Goal: Task Accomplishment & Management: Complete application form

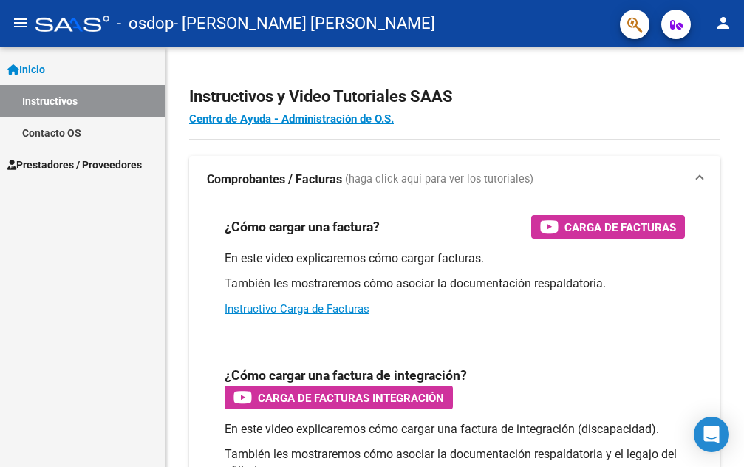
click at [117, 171] on span "Prestadores / Proveedores" at bounding box center [74, 165] width 134 height 16
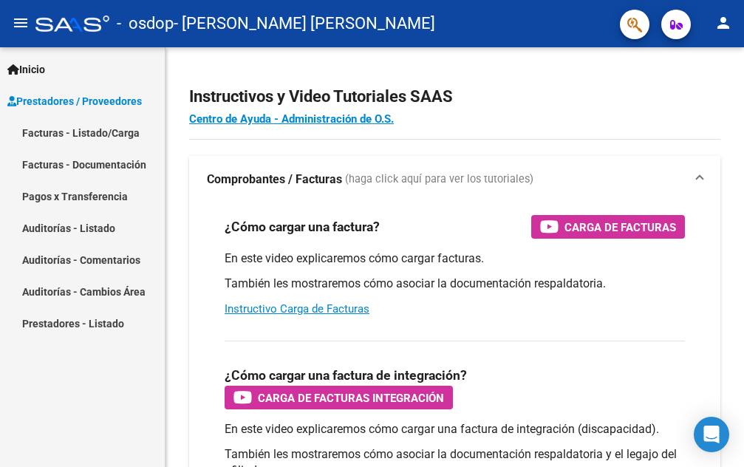
click at [100, 128] on link "Facturas - Listado/Carga" at bounding box center [82, 133] width 165 height 32
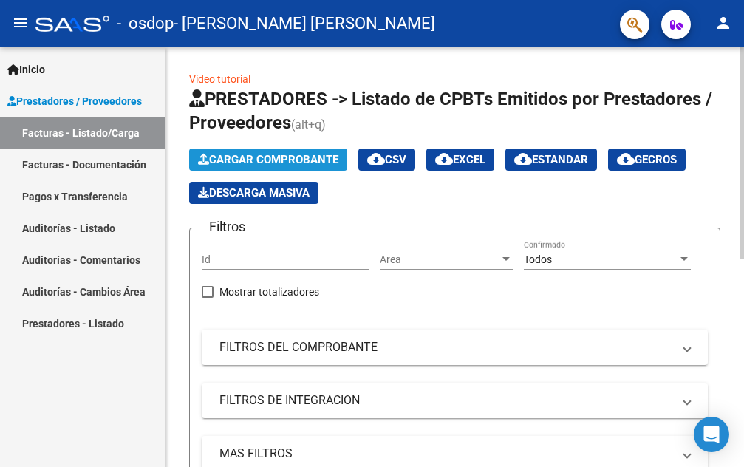
click at [253, 160] on span "Cargar Comprobante" at bounding box center [268, 159] width 140 height 13
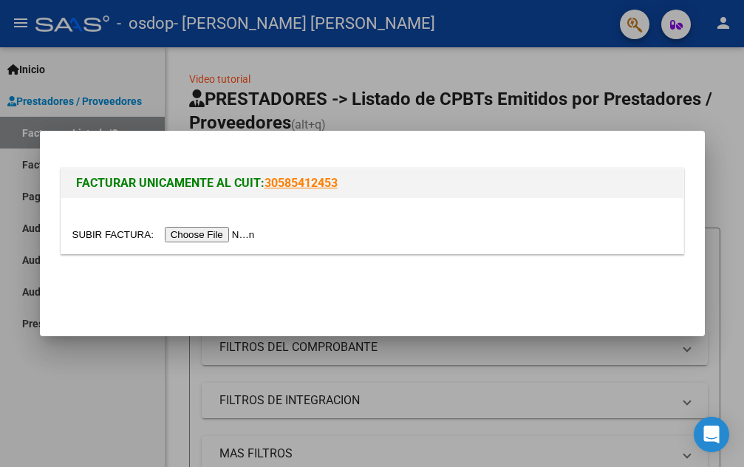
click at [221, 235] on input "file" at bounding box center [165, 235] width 187 height 16
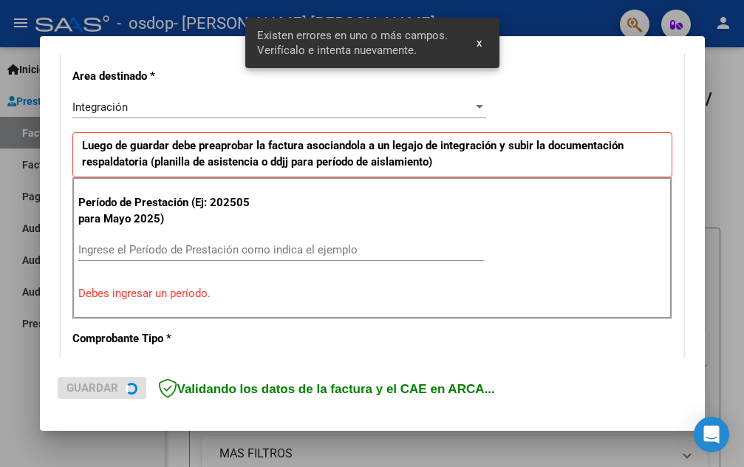
scroll to position [335, 0]
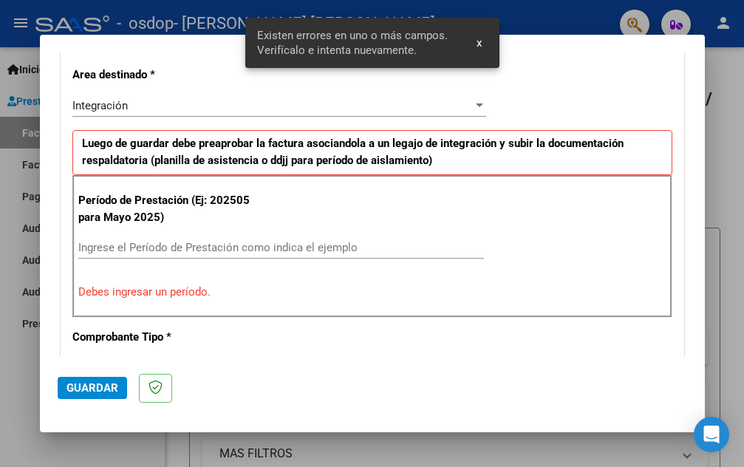
click at [251, 251] on input "Ingrese el Período de Prestación como indica el ejemplo" at bounding box center [280, 247] width 405 height 13
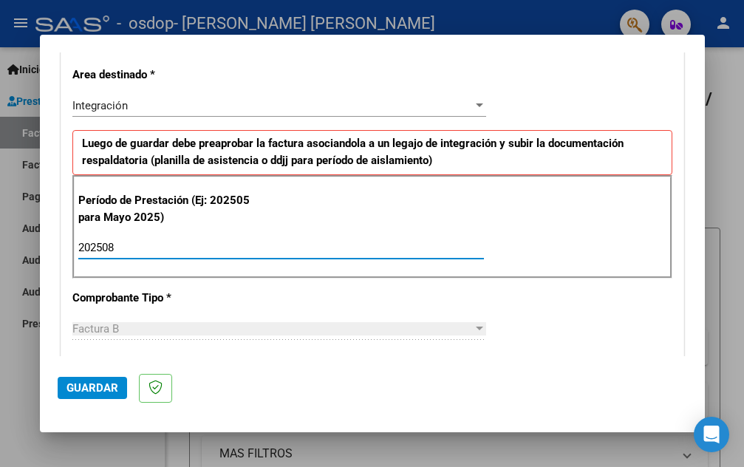
type input "202508"
click at [253, 312] on div "CUIT * 20-36406866-3 Ingresar CUIT ANALISIS PRESTADOR [PERSON_NAME] [PERSON_NAM…" at bounding box center [372, 459] width 622 height 1112
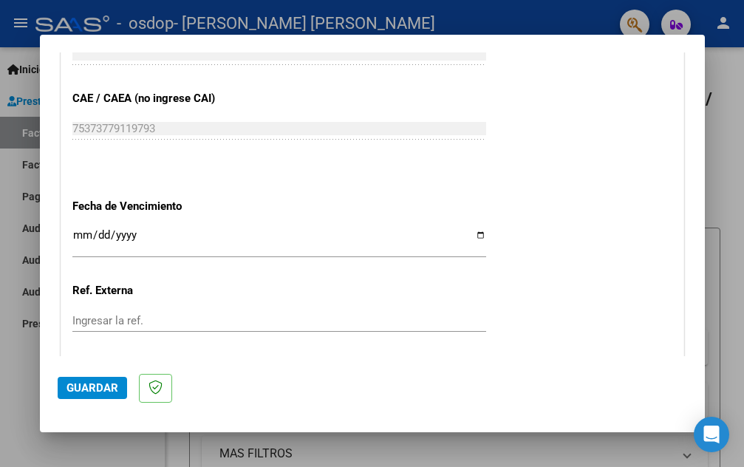
scroll to position [1041, 0]
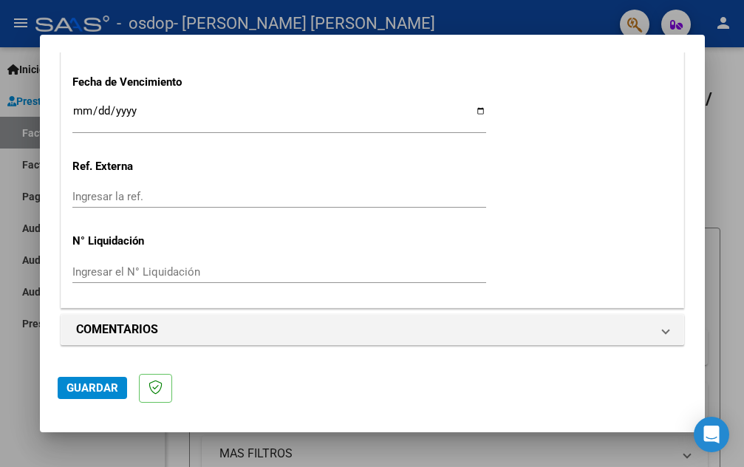
click at [109, 388] on span "Guardar" at bounding box center [92, 387] width 52 height 13
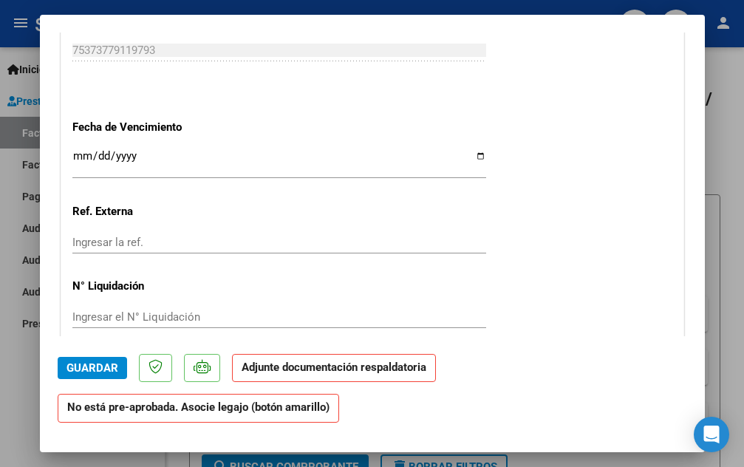
scroll to position [1108, 0]
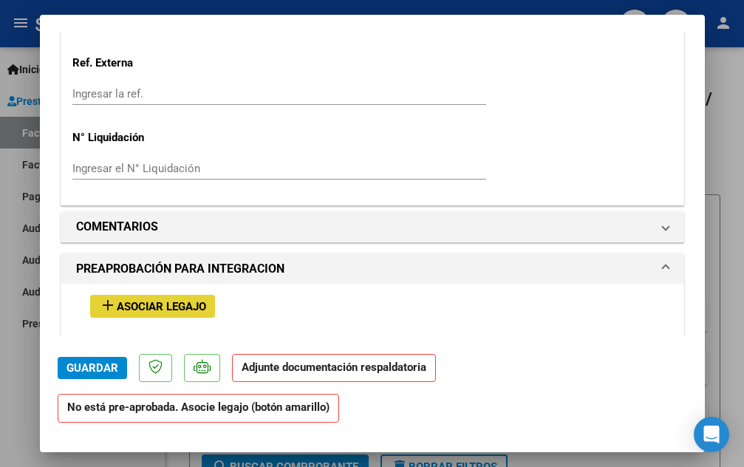
click at [157, 302] on span "Asociar Legajo" at bounding box center [161, 306] width 89 height 13
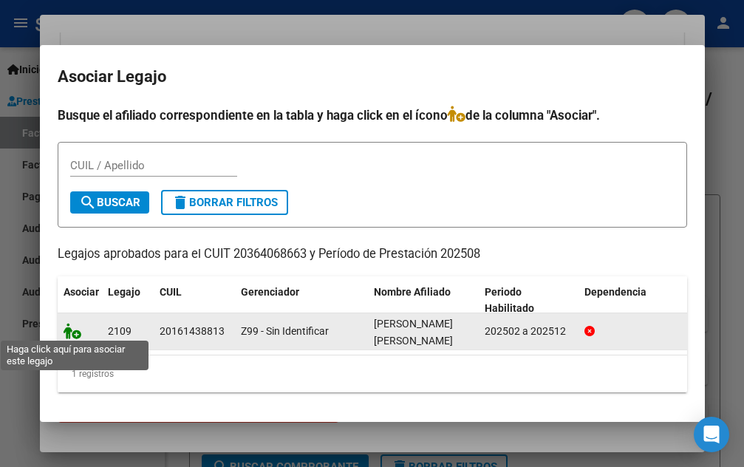
click at [72, 329] on icon at bounding box center [73, 331] width 18 height 16
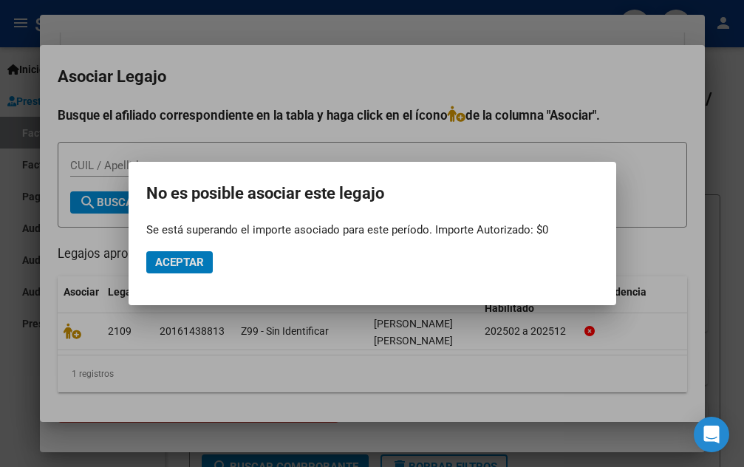
click at [187, 257] on span "Aceptar" at bounding box center [179, 262] width 49 height 13
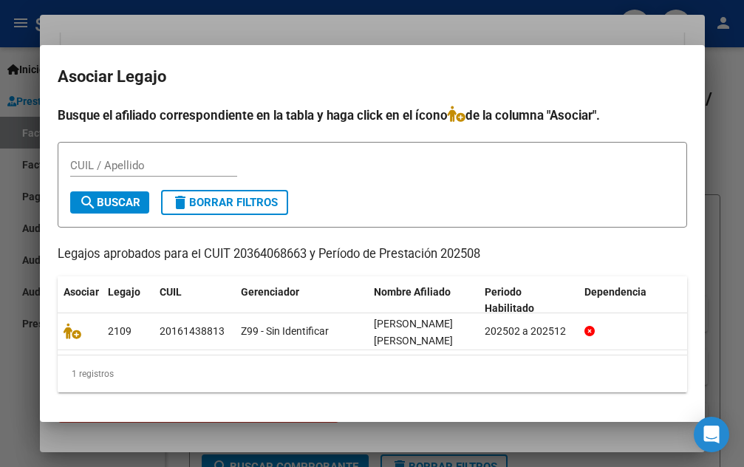
scroll to position [6, 0]
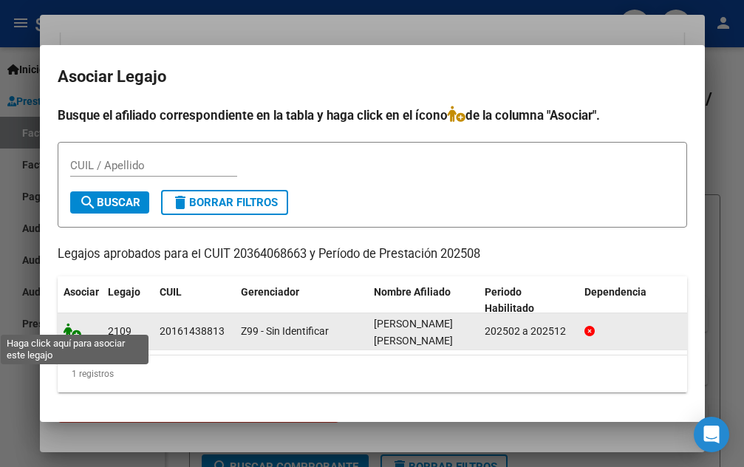
click at [75, 323] on icon at bounding box center [73, 331] width 18 height 16
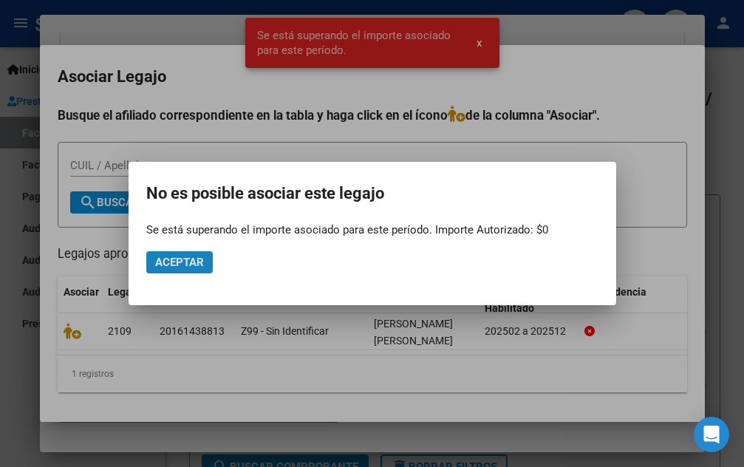
click at [170, 264] on span "Aceptar" at bounding box center [179, 262] width 49 height 13
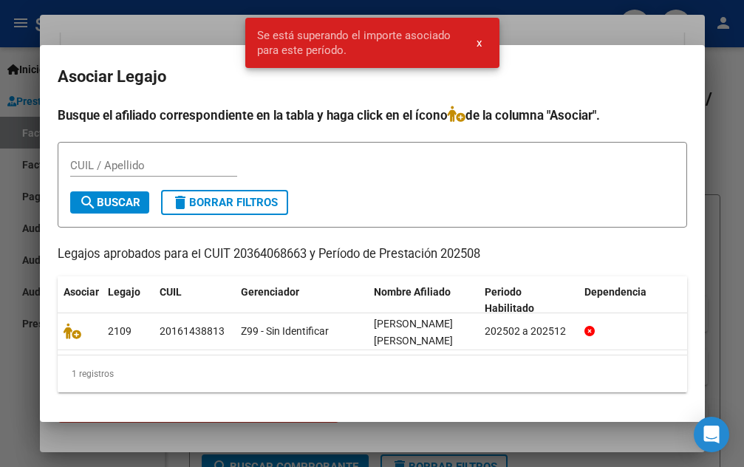
click at [13, 178] on div at bounding box center [372, 233] width 744 height 467
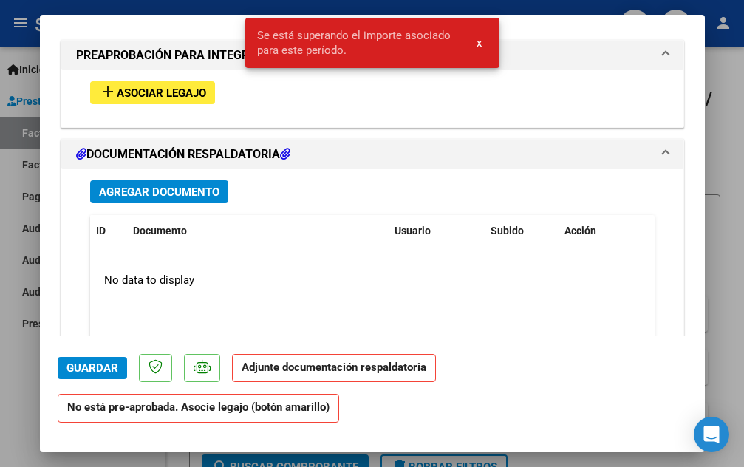
scroll to position [1321, 0]
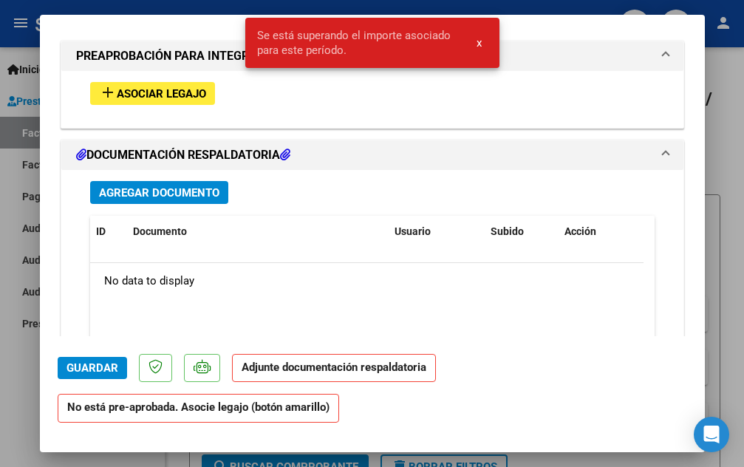
click at [179, 196] on span "Agregar Documento" at bounding box center [159, 192] width 120 height 13
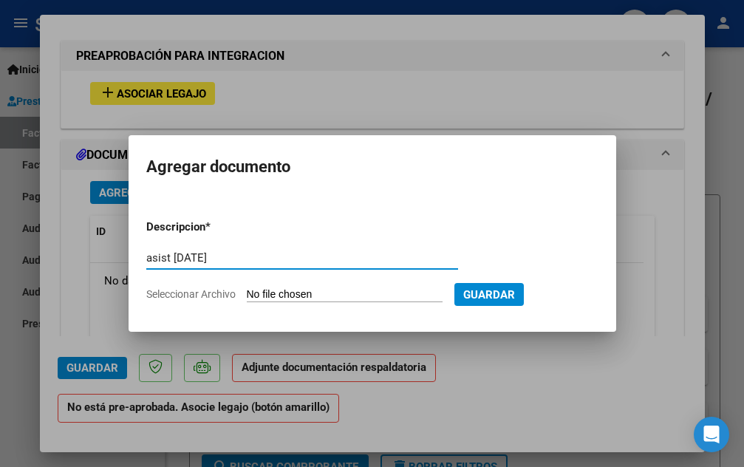
type input "asist [DATE]"
click at [326, 291] on input "Seleccionar Archivo" at bounding box center [345, 295] width 196 height 14
type input "C:\fakepath\osdop agosto.pdf"
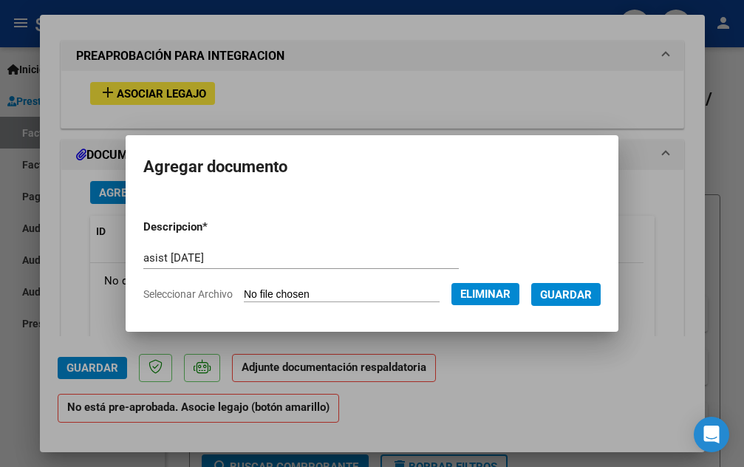
click at [592, 295] on span "Guardar" at bounding box center [566, 294] width 52 height 13
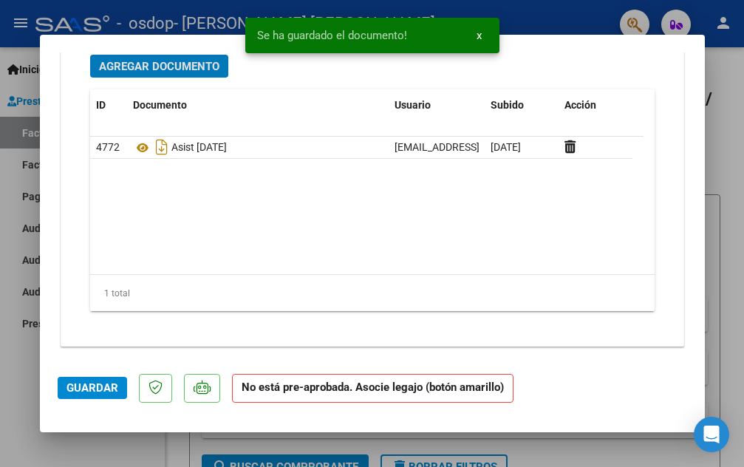
scroll to position [1468, 0]
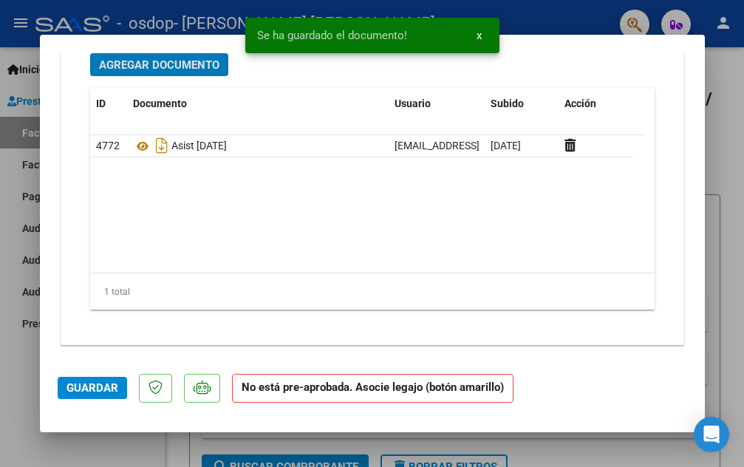
click at [95, 390] on span "Guardar" at bounding box center [92, 387] width 52 height 13
click at [109, 388] on span "Guardar" at bounding box center [92, 387] width 52 height 13
click at [720, 78] on div at bounding box center [372, 233] width 744 height 467
type input "$ 0,00"
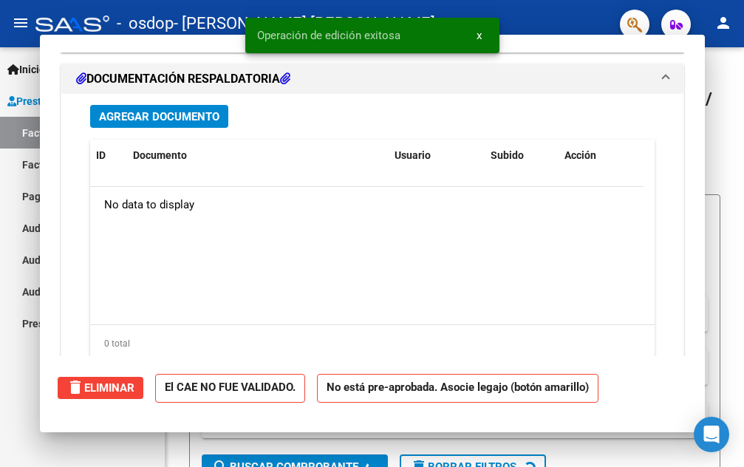
scroll to position [0, 0]
